Goal: Find specific page/section: Find specific page/section

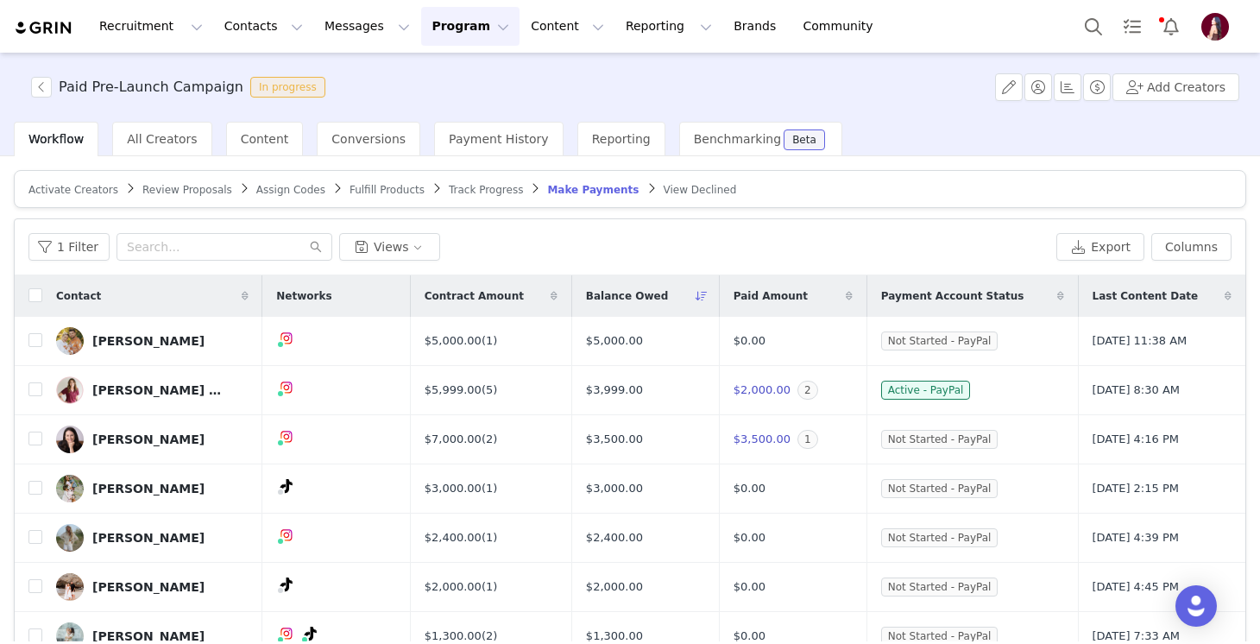
click at [363, 185] on span "Fulfill Products" at bounding box center [387, 190] width 75 height 12
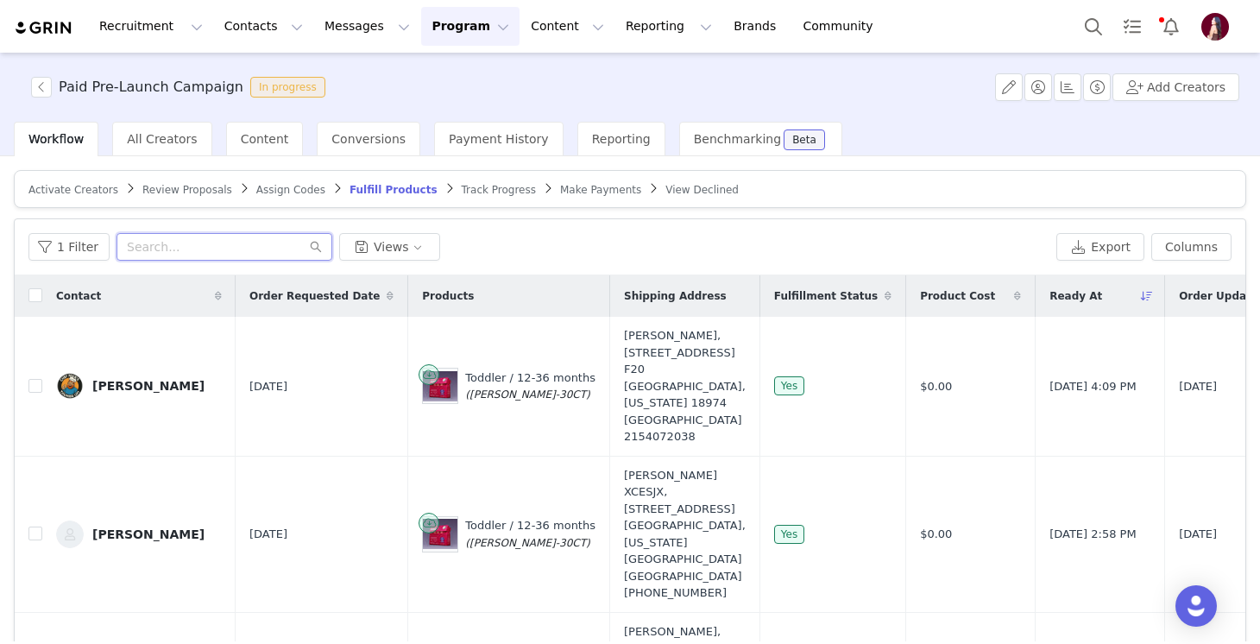
click at [223, 243] on input "text" at bounding box center [225, 247] width 216 height 28
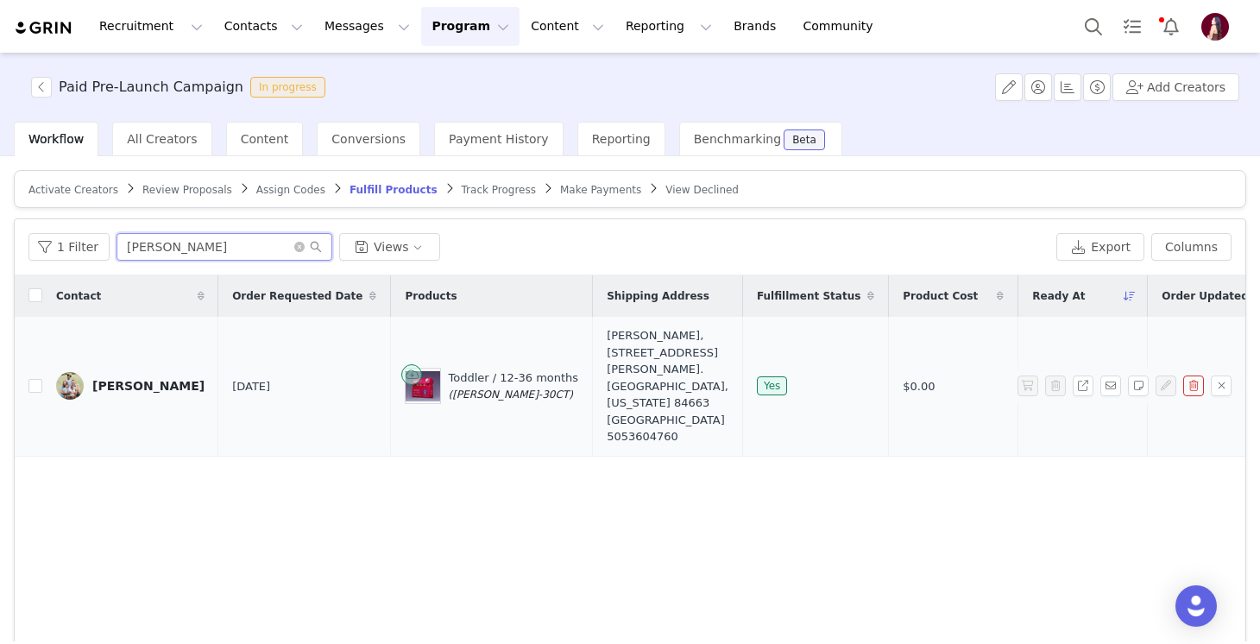
type input "reed"
drag, startPoint x: 609, startPoint y: 336, endPoint x: 604, endPoint y: 406, distance: 70.1
click at [607, 406] on div "Reed Harris, 630 Aaron Ave Springville UT 84663. Springville, Utah 84663 United…" at bounding box center [668, 386] width 122 height 118
copy div "630 Aaron Ave Springville UT 84663. Springville, Utah 84663"
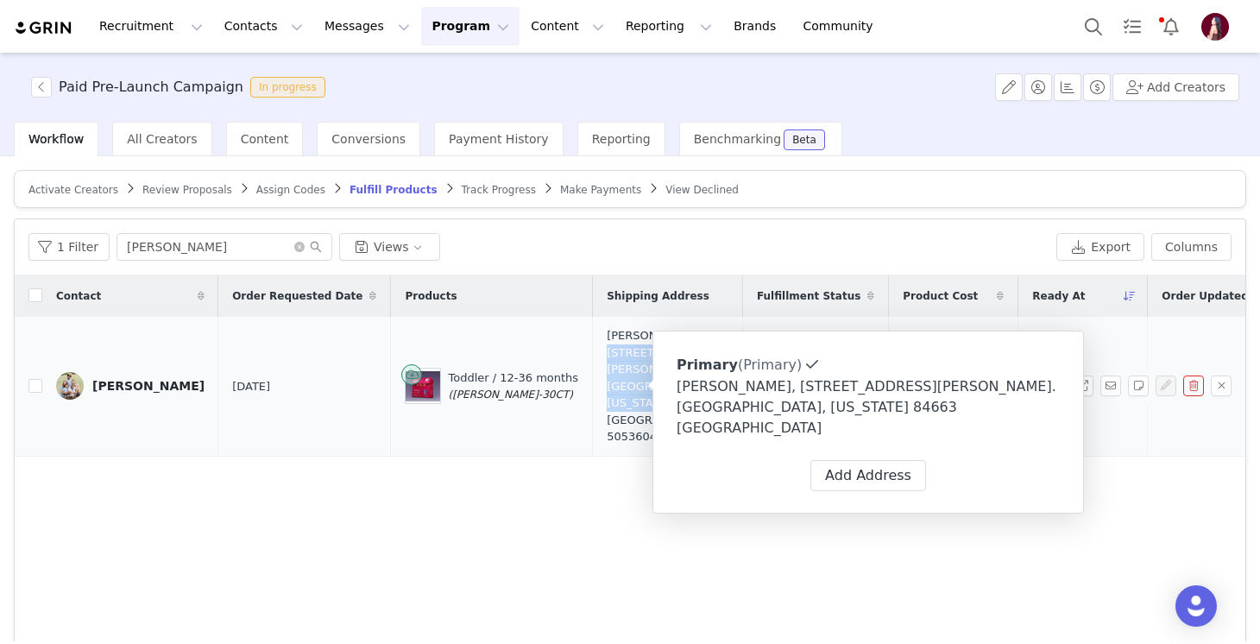
click at [123, 387] on div "[PERSON_NAME]" at bounding box center [148, 386] width 112 height 14
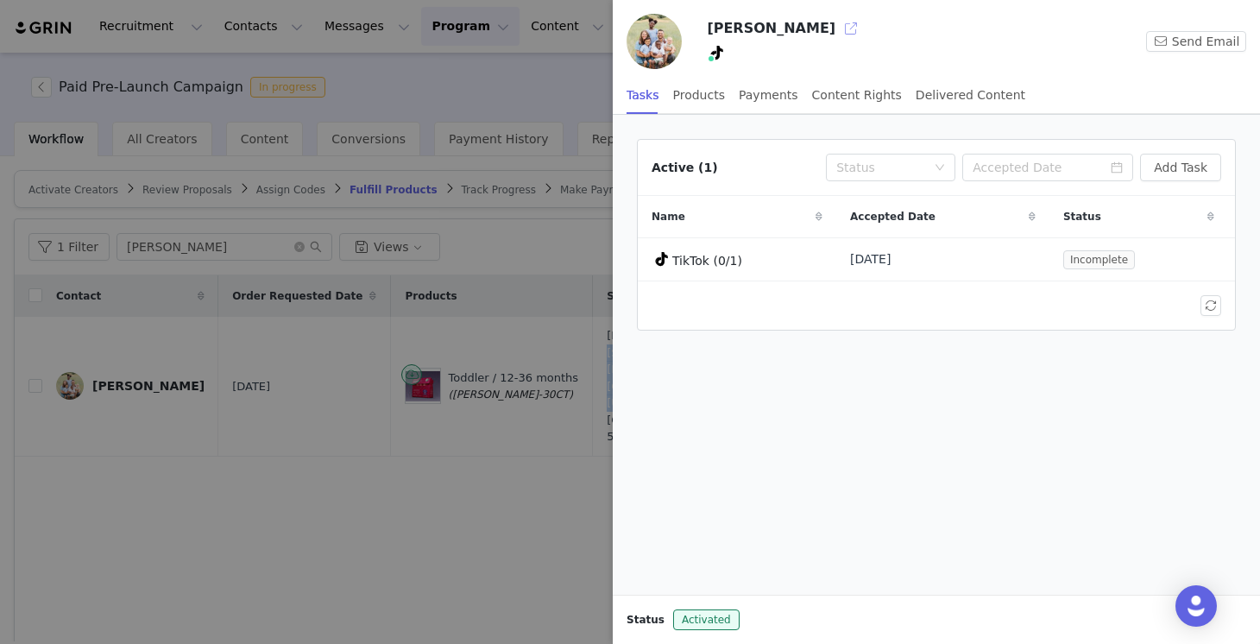
click at [837, 27] on button "button" at bounding box center [851, 29] width 28 height 28
click at [366, 566] on div at bounding box center [630, 322] width 1260 height 644
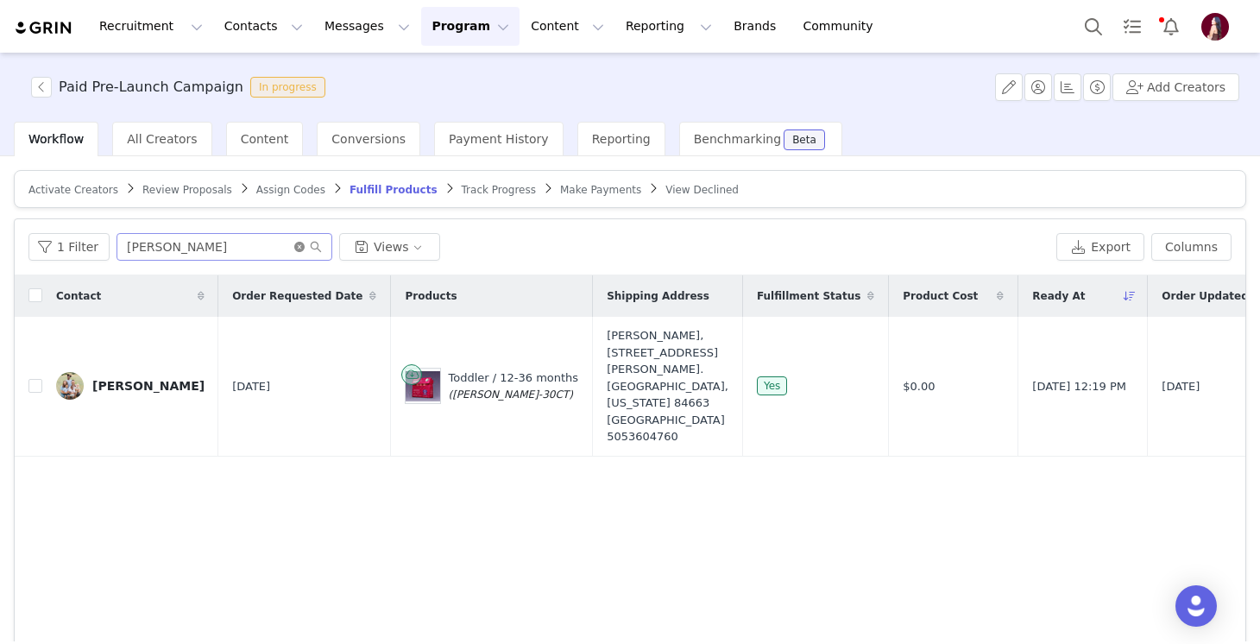
click at [299, 244] on icon "icon: close-circle" at bounding box center [299, 247] width 10 height 10
click at [184, 186] on span "Review Proposals" at bounding box center [187, 190] width 90 height 12
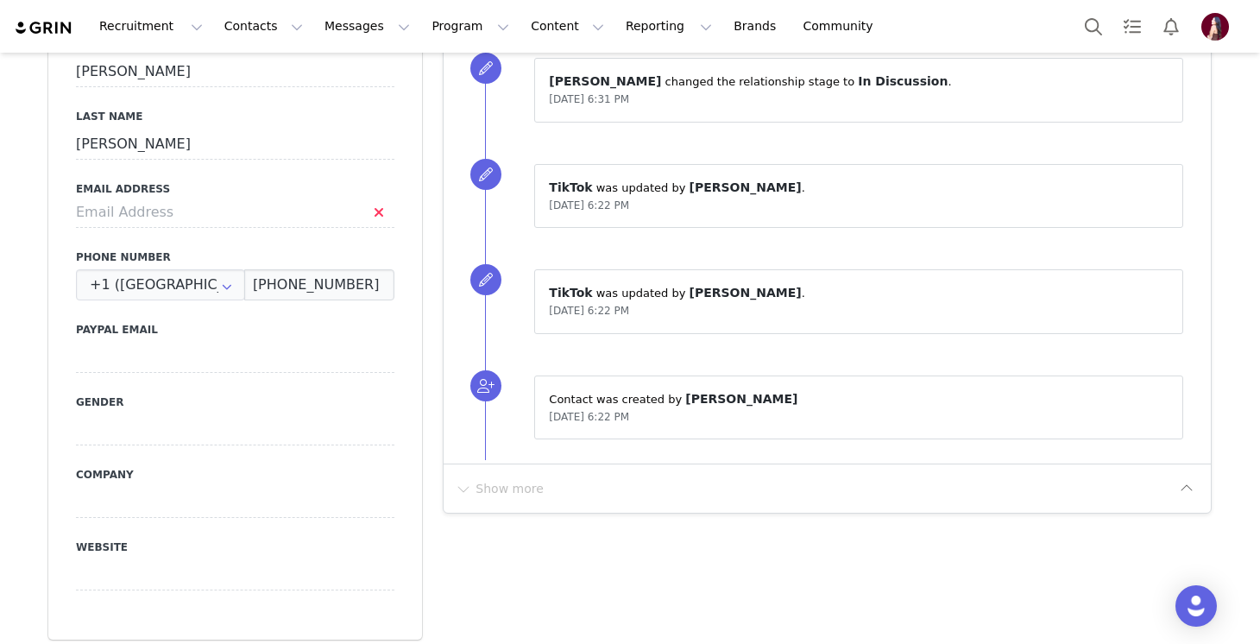
scroll to position [767, 0]
